Goal: Task Accomplishment & Management: Complete application form

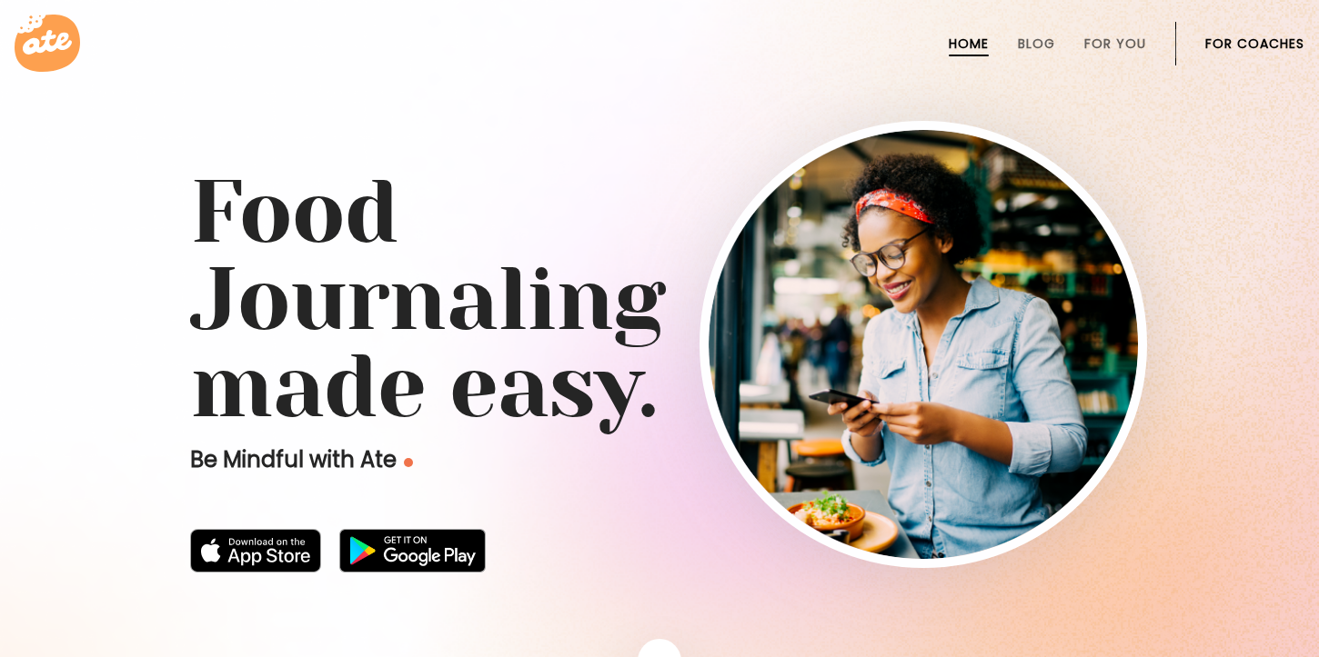
click at [1265, 48] on link "For Coaches" at bounding box center [1254, 43] width 99 height 15
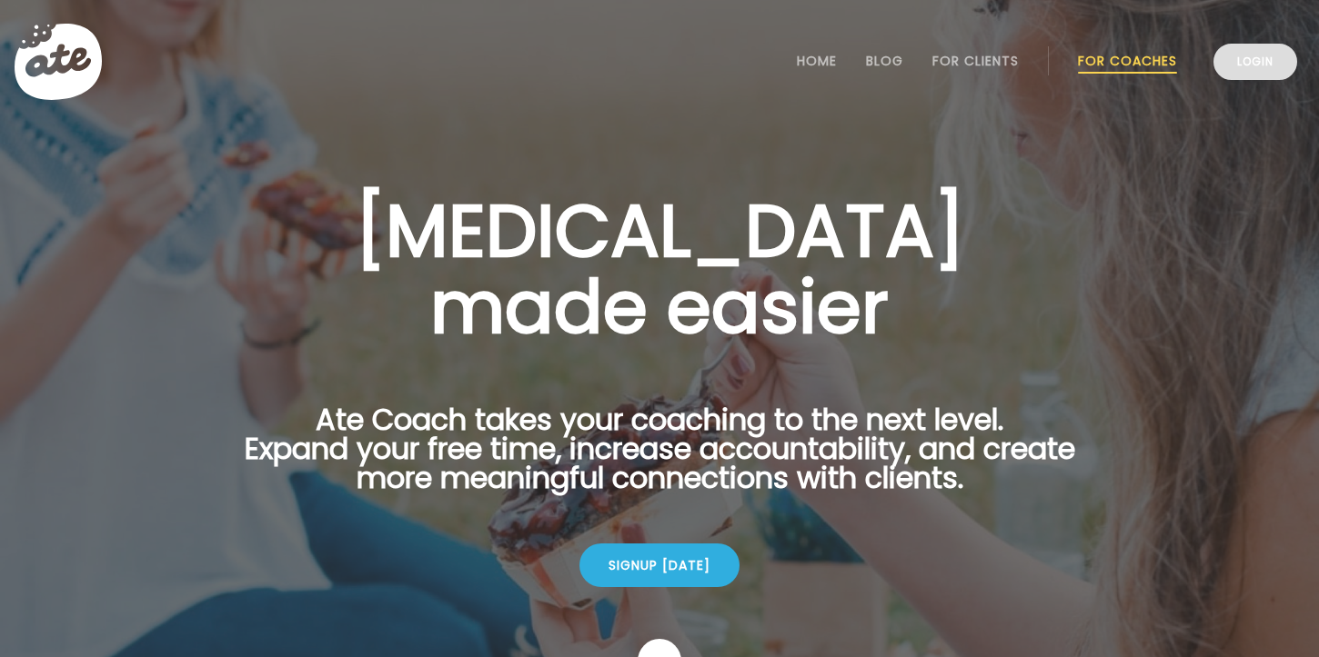
click at [1250, 53] on link "Login" at bounding box center [1255, 62] width 84 height 36
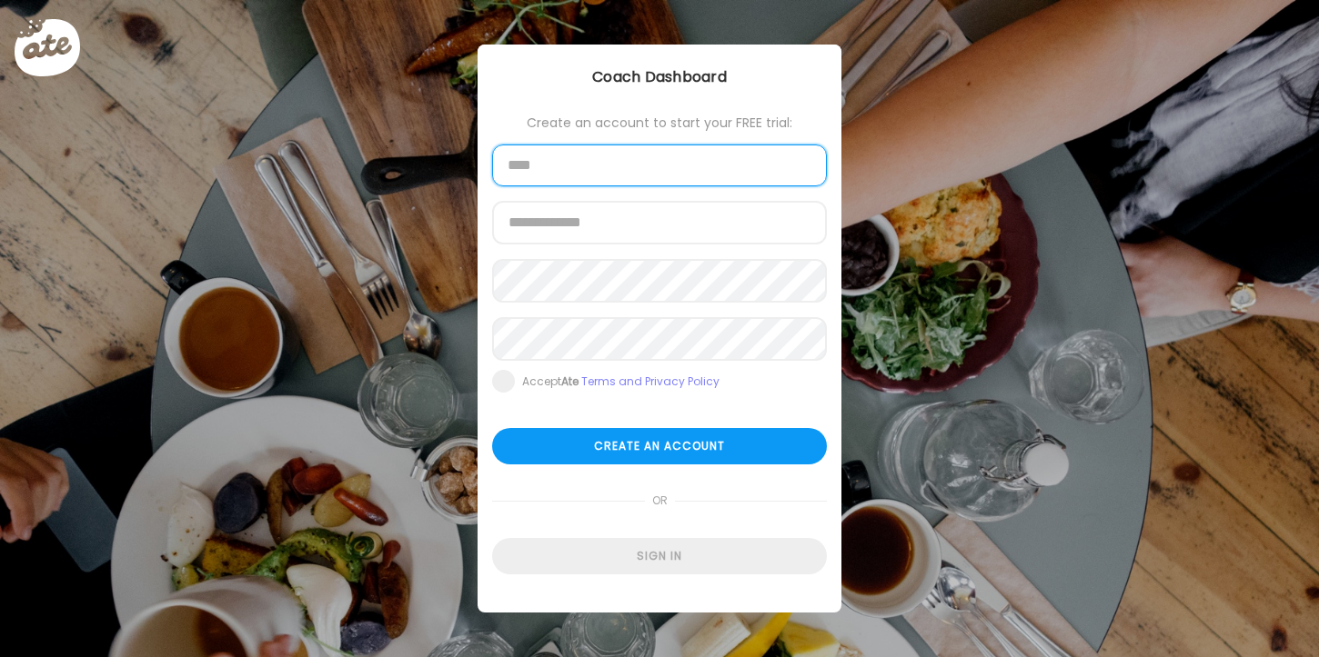
click at [612, 156] on input "text" at bounding box center [659, 166] width 335 height 42
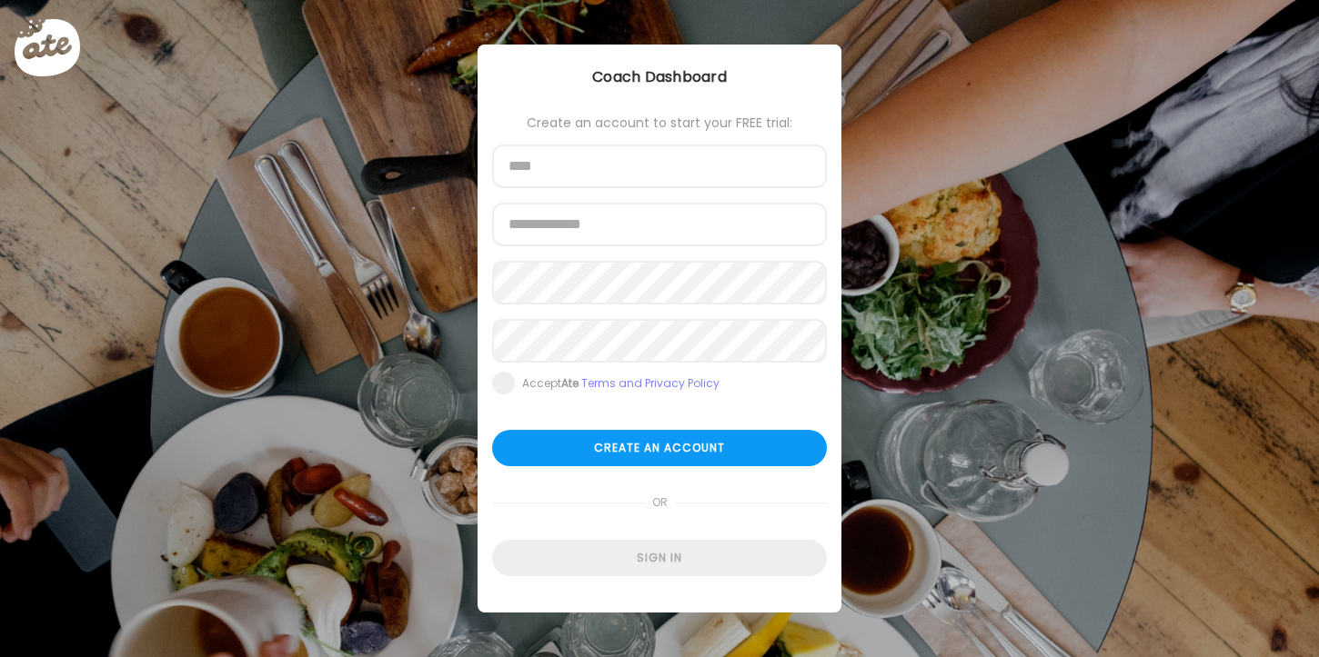
click at [996, 135] on div "Ate Coach Dashboard Wahoo! It’s official Take a moment to set up your Coach Pro…" at bounding box center [659, 328] width 1319 height 657
